Goal: Task Accomplishment & Management: Manage account settings

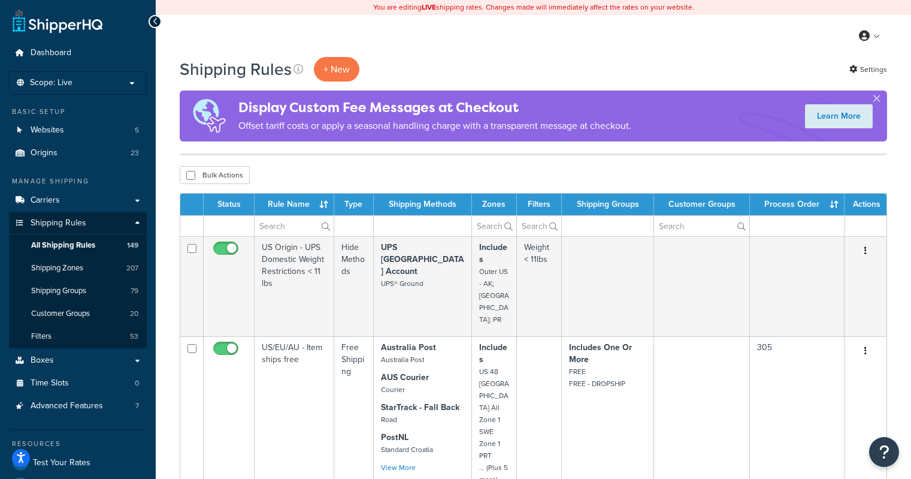
select select "1000"
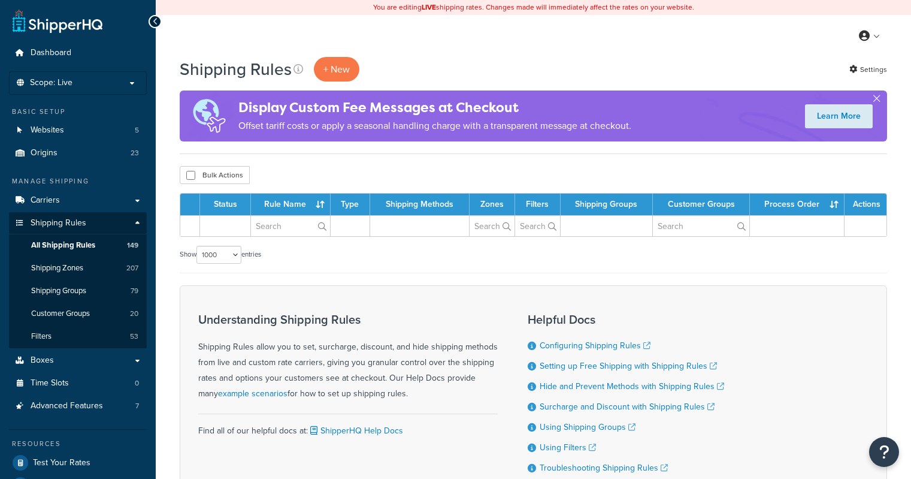
select select "1000"
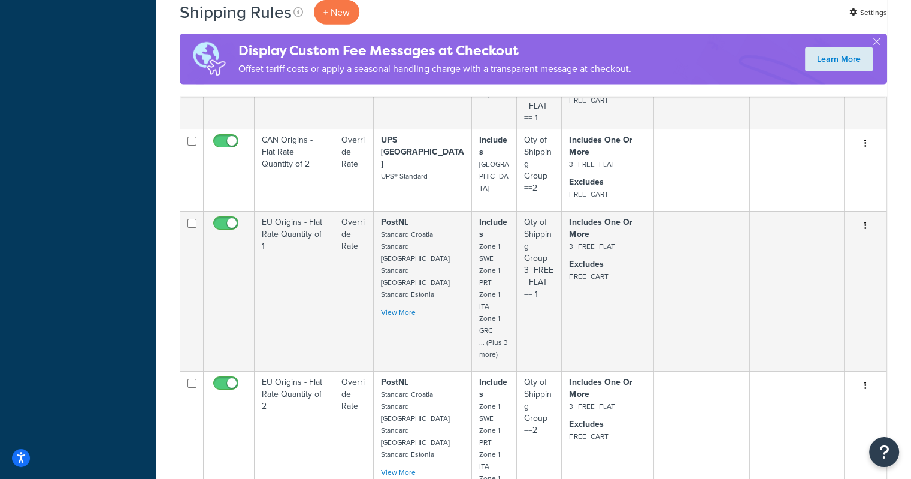
scroll to position [17037, 0]
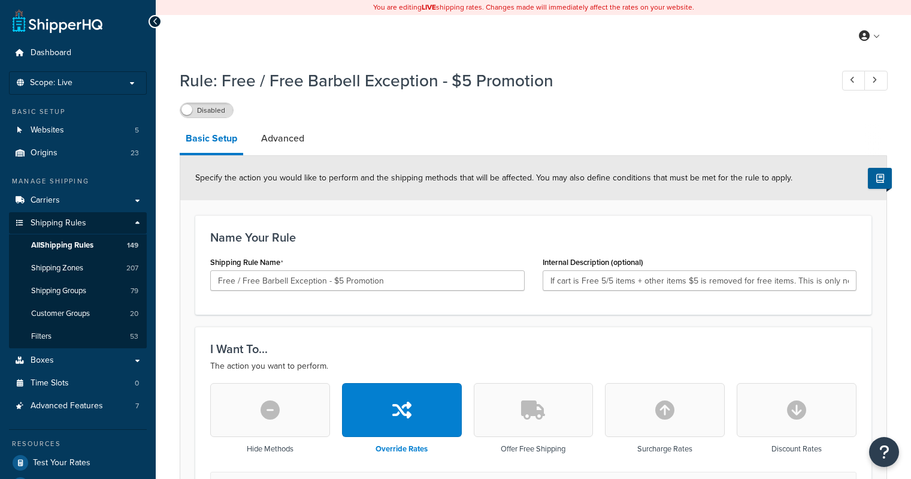
select select "SHIPPING_GROUP"
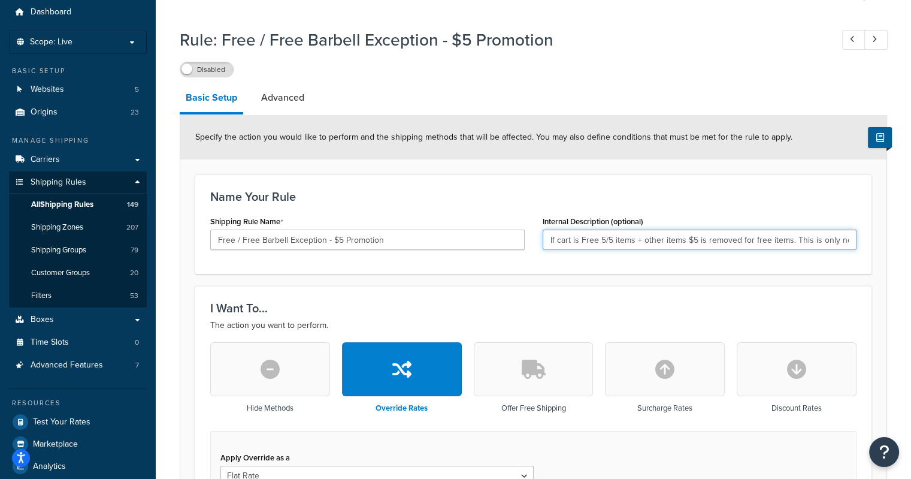
scroll to position [0, 91]
drag, startPoint x: 800, startPoint y: 236, endPoint x: 919, endPoint y: 236, distance: 119.2
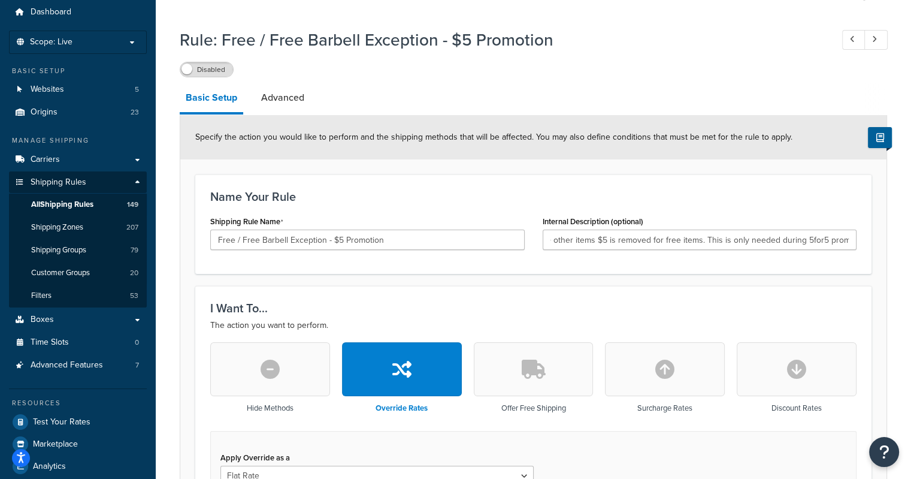
click at [819, 201] on h3 "Name Your Rule" at bounding box center [533, 196] width 646 height 13
